Goal: Submit feedback/report problem

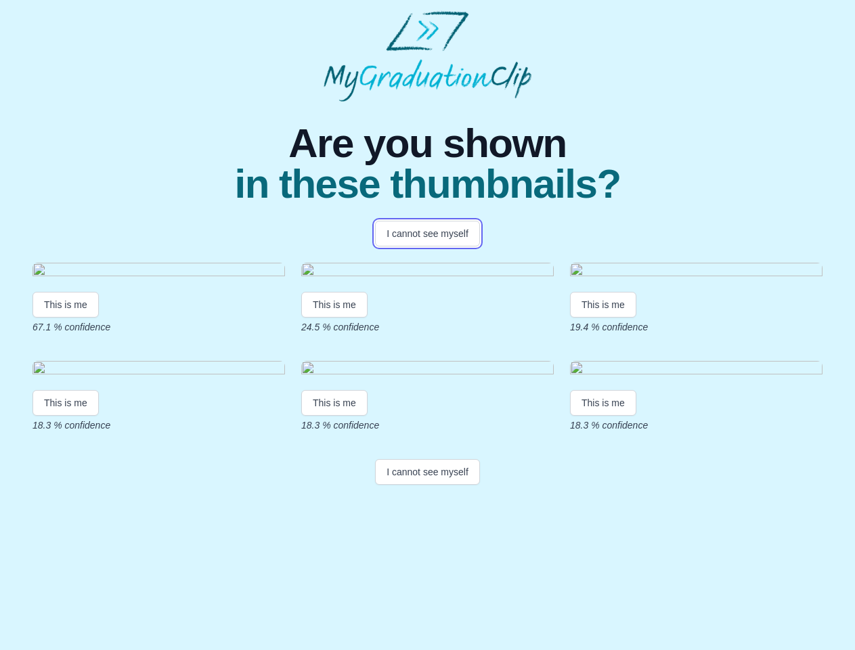
click at [427, 233] on button "I cannot see myself" at bounding box center [427, 234] width 105 height 26
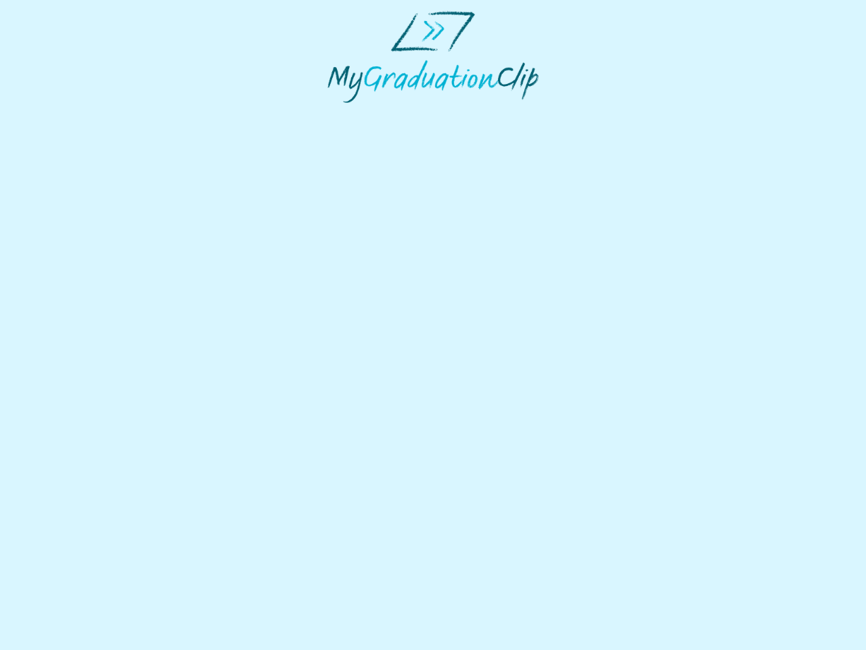
click at [66, 114] on html at bounding box center [433, 57] width 866 height 114
click at [336, 114] on html at bounding box center [433, 57] width 866 height 114
click at [606, 114] on html at bounding box center [433, 57] width 866 height 114
click at [66, 114] on html at bounding box center [433, 57] width 866 height 114
click at [336, 114] on html at bounding box center [433, 57] width 866 height 114
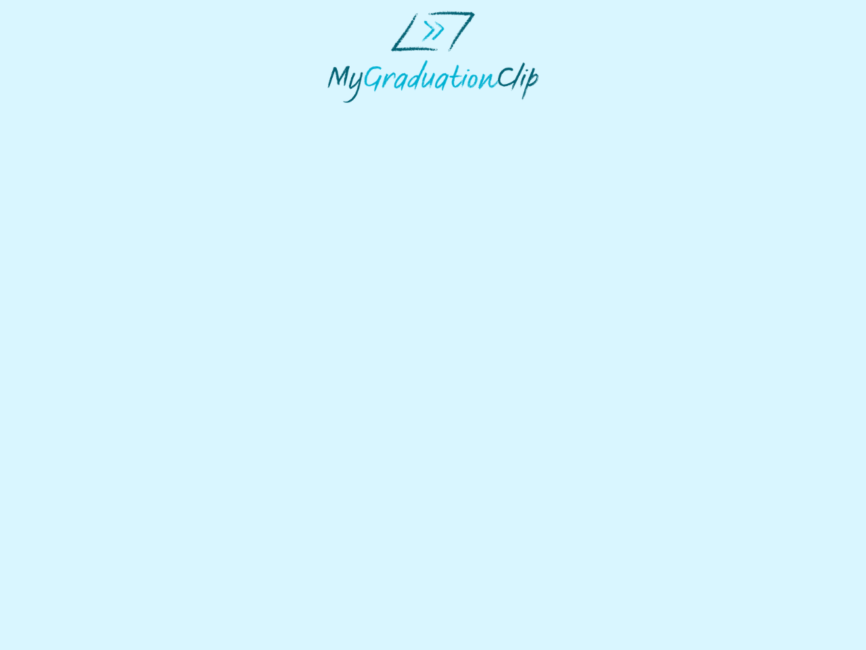
click at [606, 114] on html at bounding box center [433, 57] width 866 height 114
